Goal: Check status: Check status

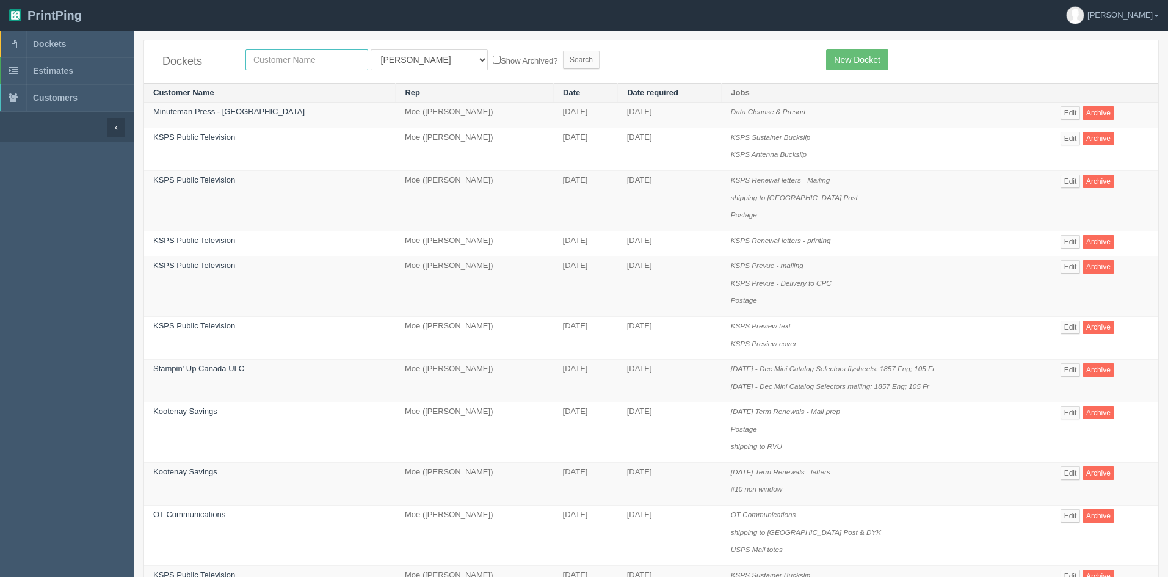
click at [326, 59] on input "text" at bounding box center [306, 59] width 123 height 21
type input "[PERSON_NAME]"
click at [405, 65] on select "All Users [PERSON_NAME] Test 1 [PERSON_NAME] [PERSON_NAME] [PERSON_NAME] France…" at bounding box center [429, 59] width 117 height 21
select select
click at [371, 49] on select "All Users [PERSON_NAME] Test 1 [PERSON_NAME] [PERSON_NAME] [PERSON_NAME] France…" at bounding box center [429, 59] width 117 height 21
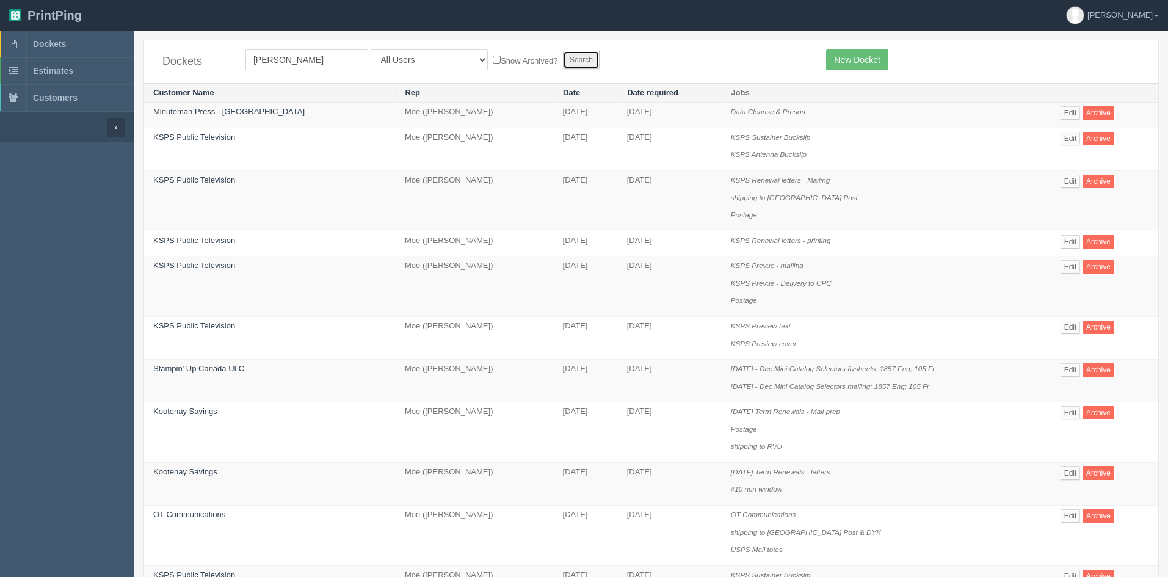
click at [563, 57] on input "Search" at bounding box center [581, 60] width 37 height 18
